Goal: Information Seeking & Learning: Learn about a topic

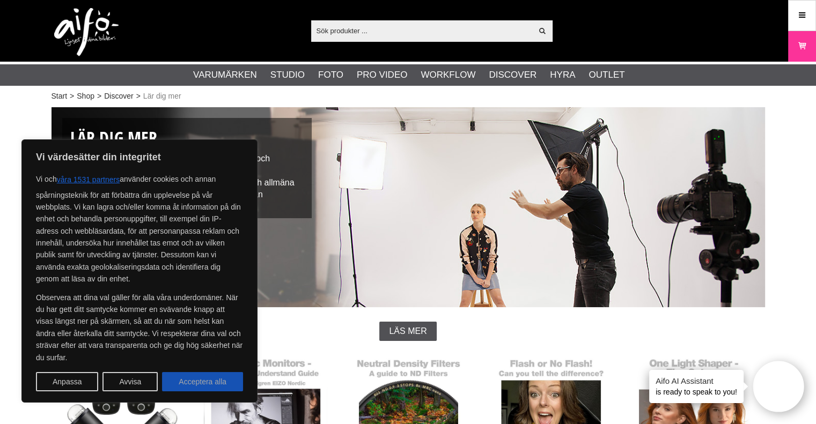
click at [208, 383] on button "Acceptera alla" at bounding box center [202, 381] width 81 height 19
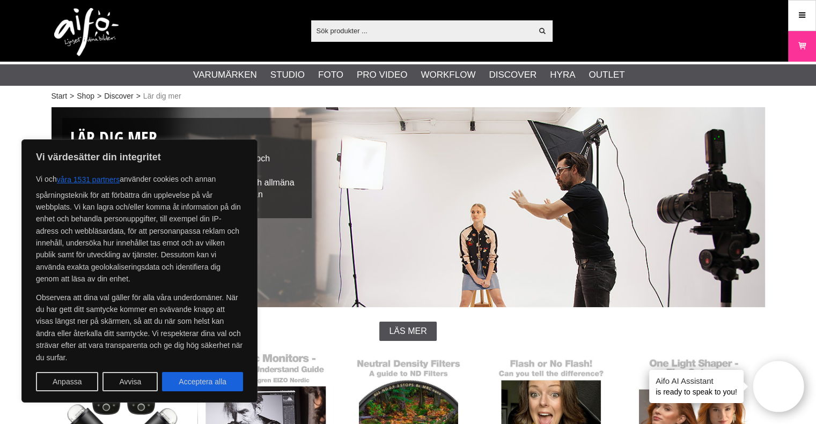
checkbox input "true"
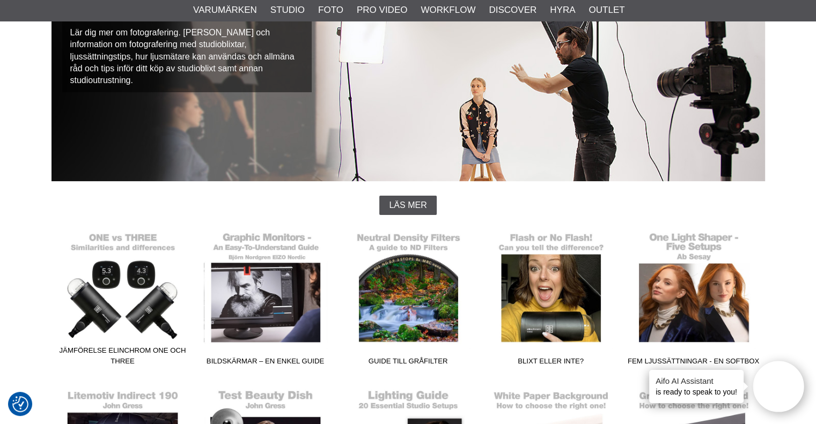
scroll to position [107, 0]
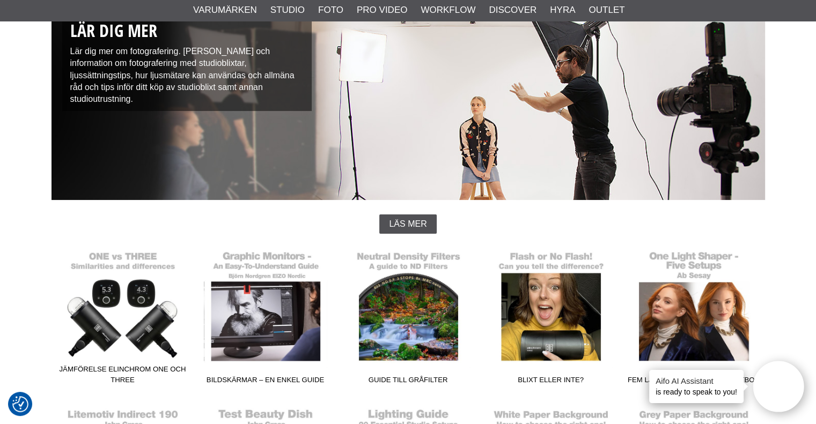
click at [401, 227] on span "Läs mer" at bounding box center [408, 224] width 38 height 10
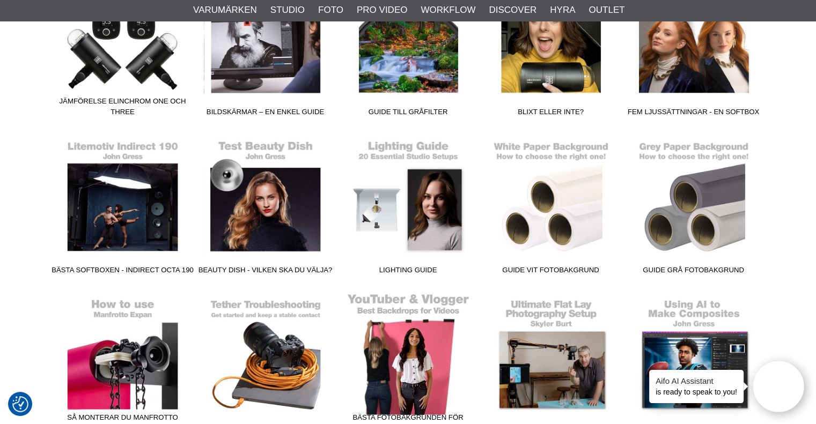
scroll to position [590, 0]
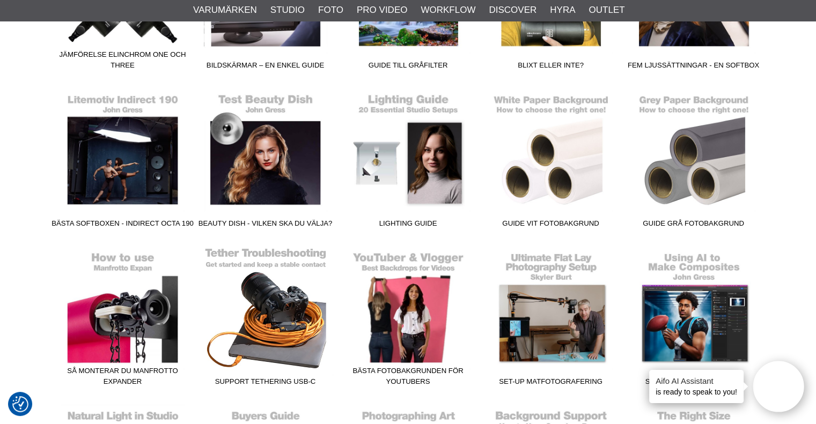
click at [260, 321] on link "Support Tethering USB-C" at bounding box center [265, 318] width 143 height 145
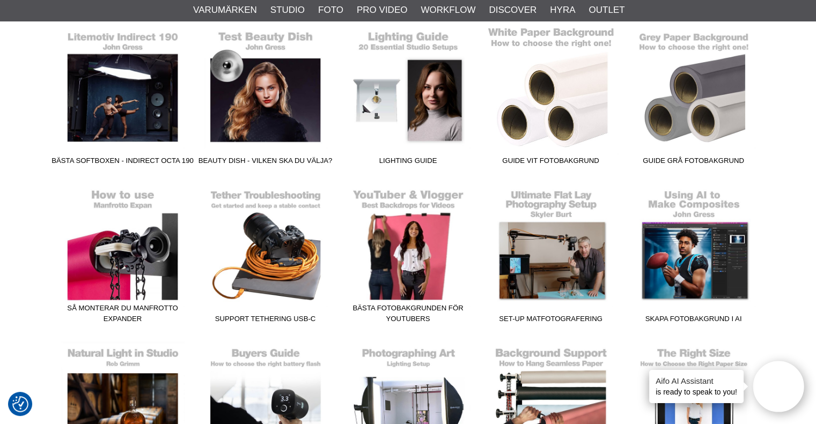
scroll to position [376, 0]
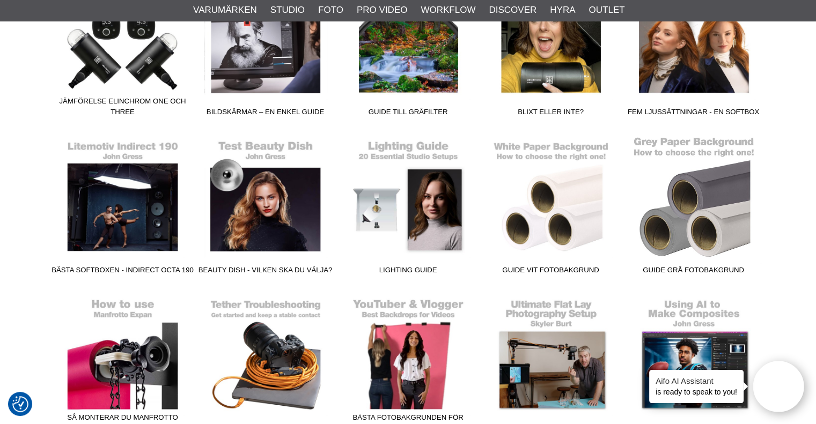
click at [679, 186] on link "Guide grå fotobakgrund" at bounding box center [693, 207] width 143 height 145
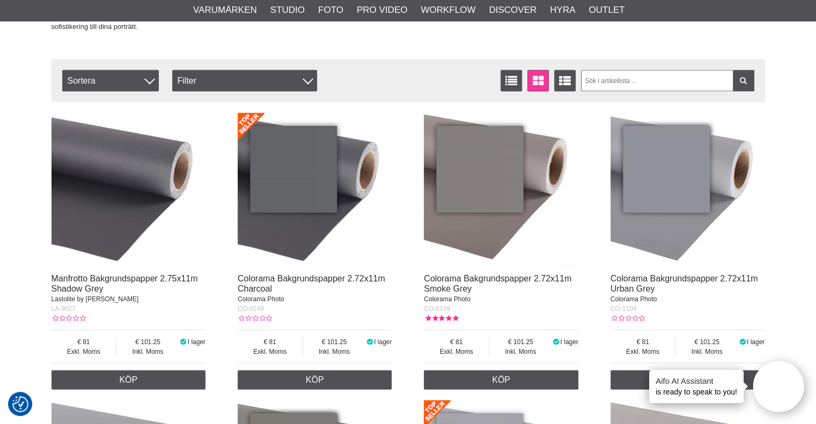
scroll to position [1932, 0]
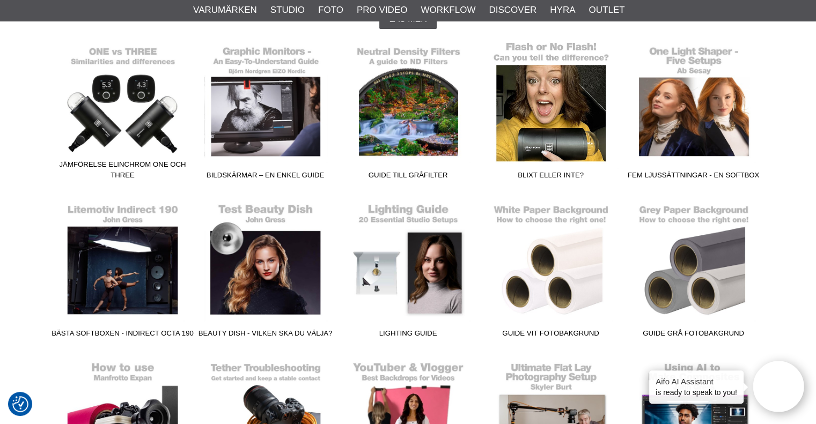
scroll to position [161, 0]
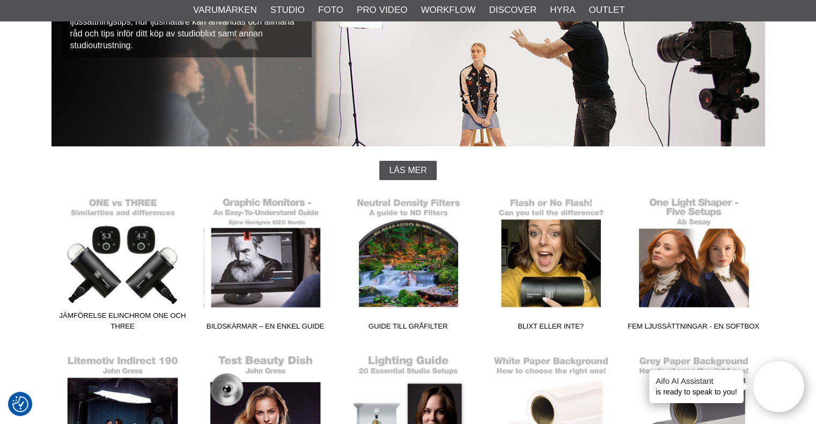
click at [413, 166] on span "Läs mer" at bounding box center [408, 171] width 38 height 10
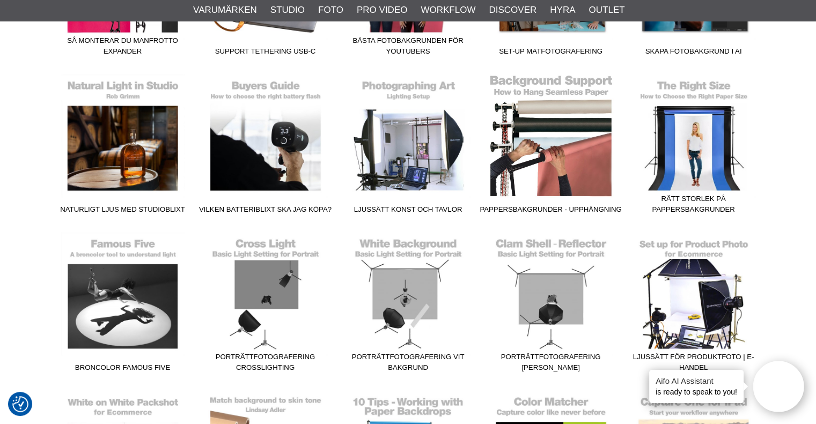
scroll to position [966, 0]
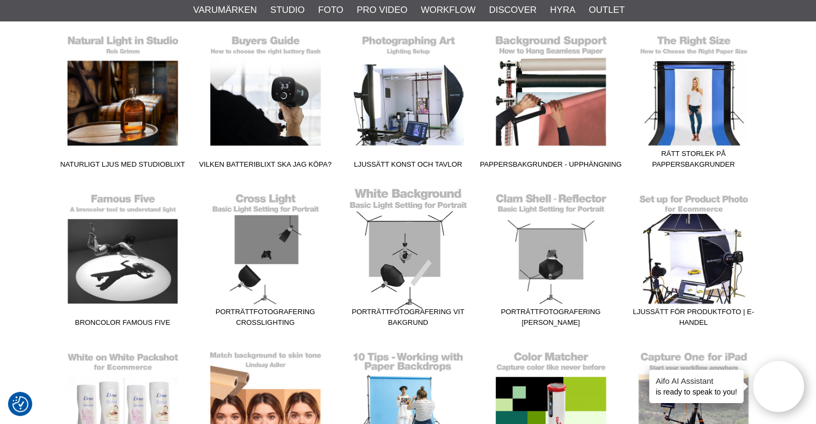
click at [405, 243] on link "Porträttfotografering vit bakgrund" at bounding box center [408, 259] width 143 height 145
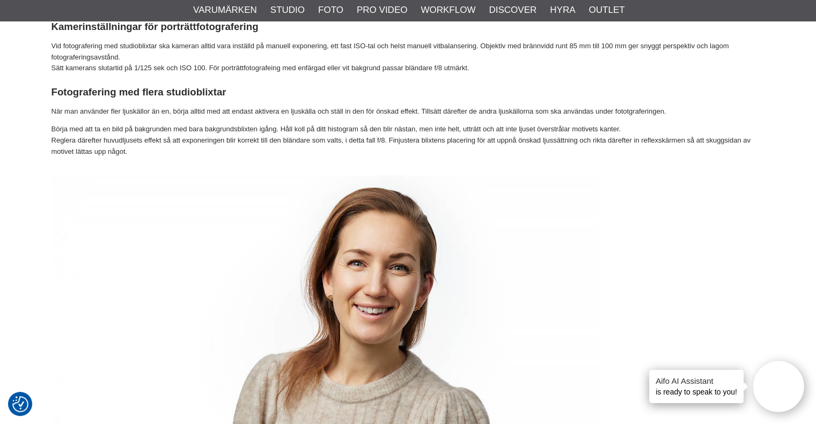
scroll to position [751, 0]
